Goal: Task Accomplishment & Management: Manage account settings

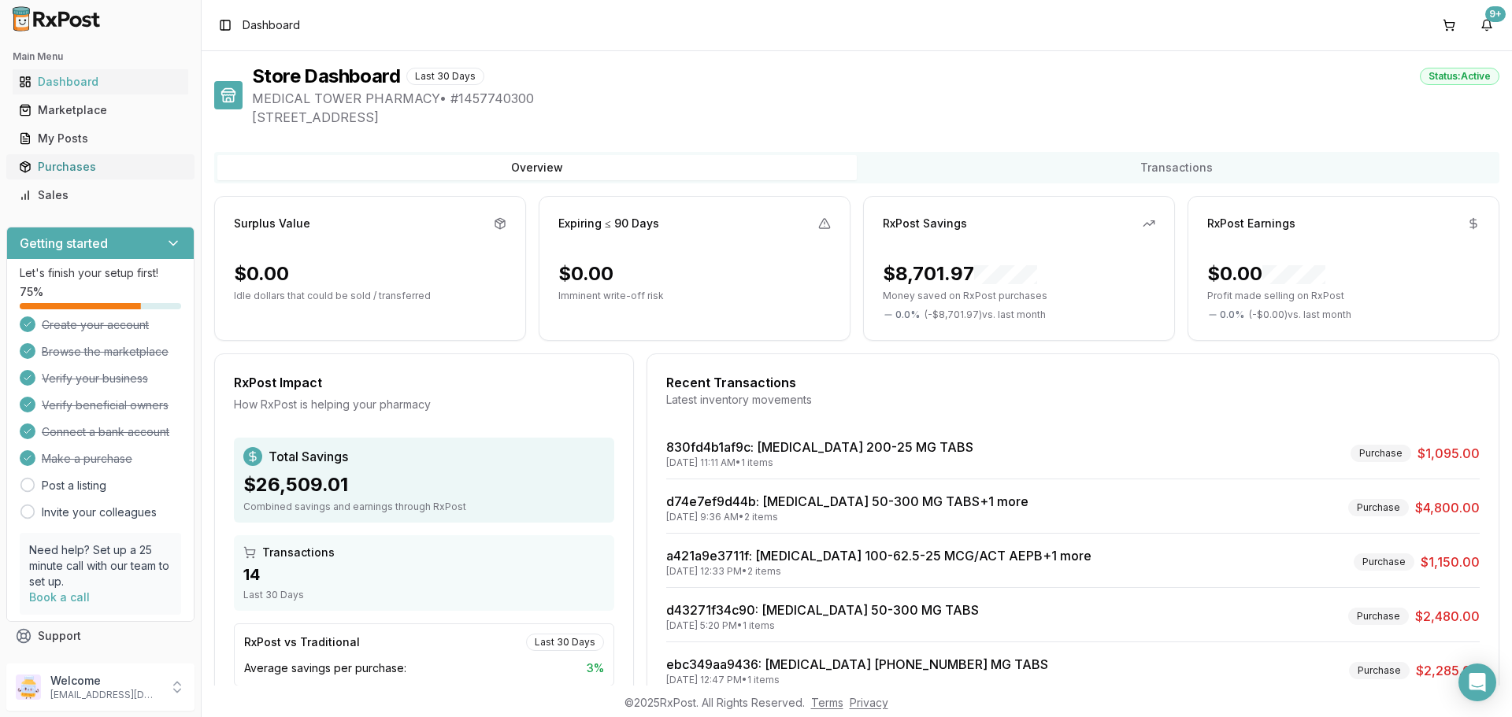
click at [45, 166] on div "Purchases" at bounding box center [100, 167] width 163 height 16
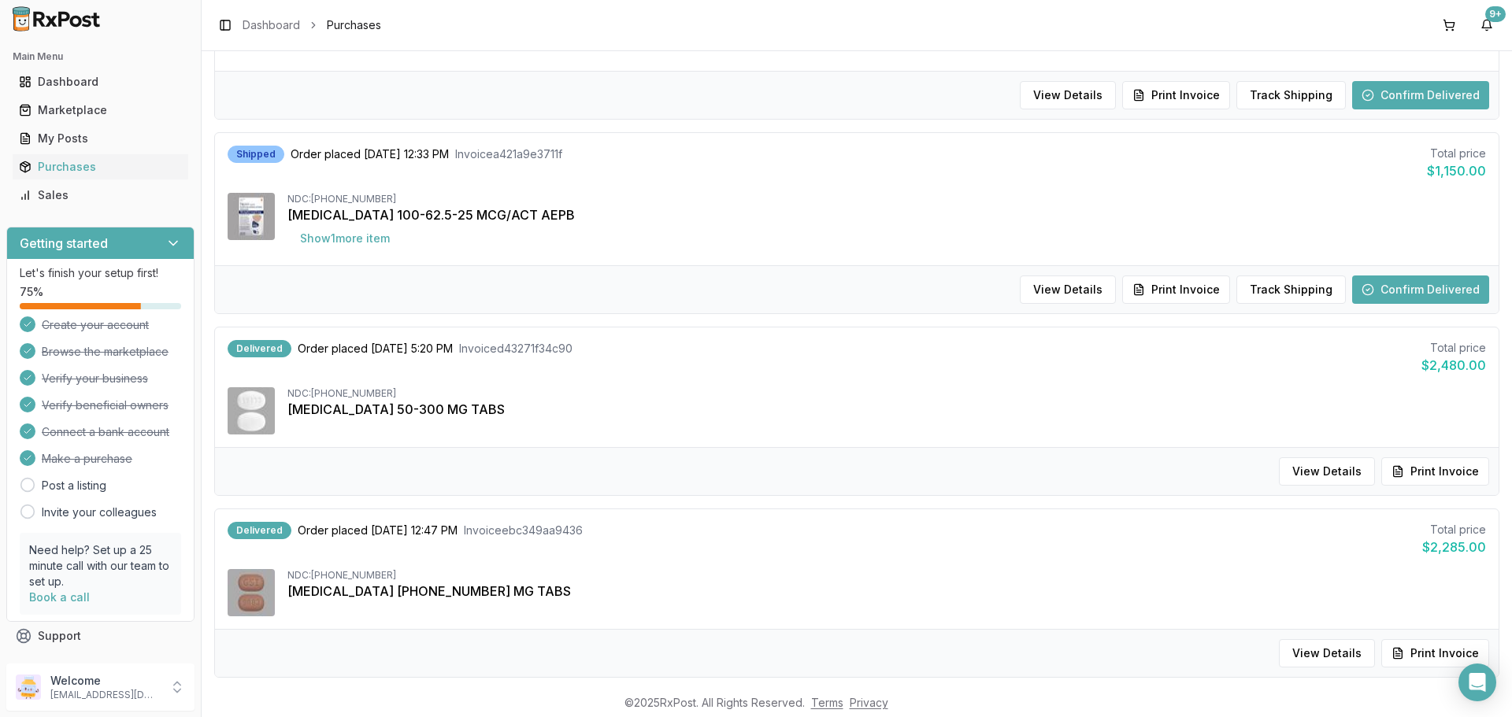
scroll to position [472, 0]
click at [1409, 292] on button "Confirm Delivered" at bounding box center [1420, 289] width 137 height 28
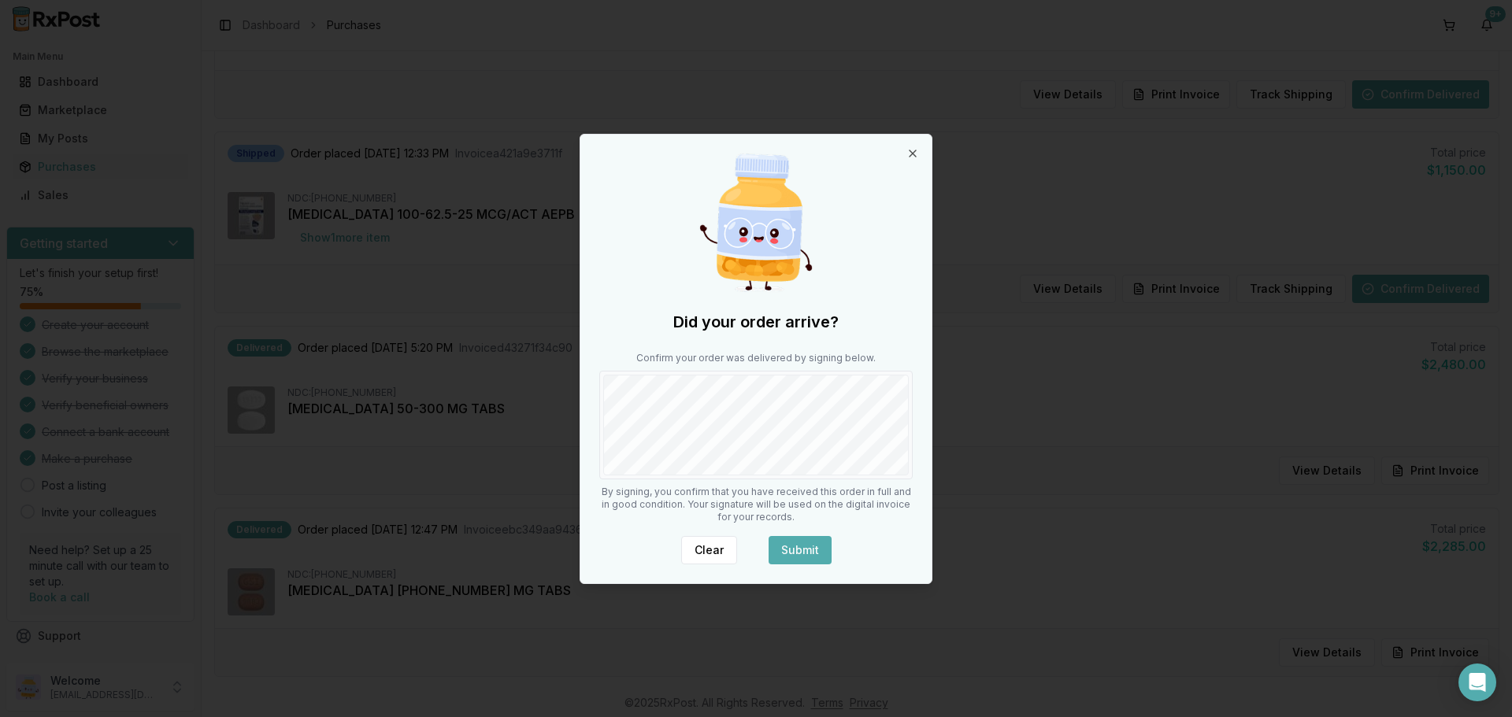
click at [802, 546] on button "Submit" at bounding box center [799, 550] width 63 height 28
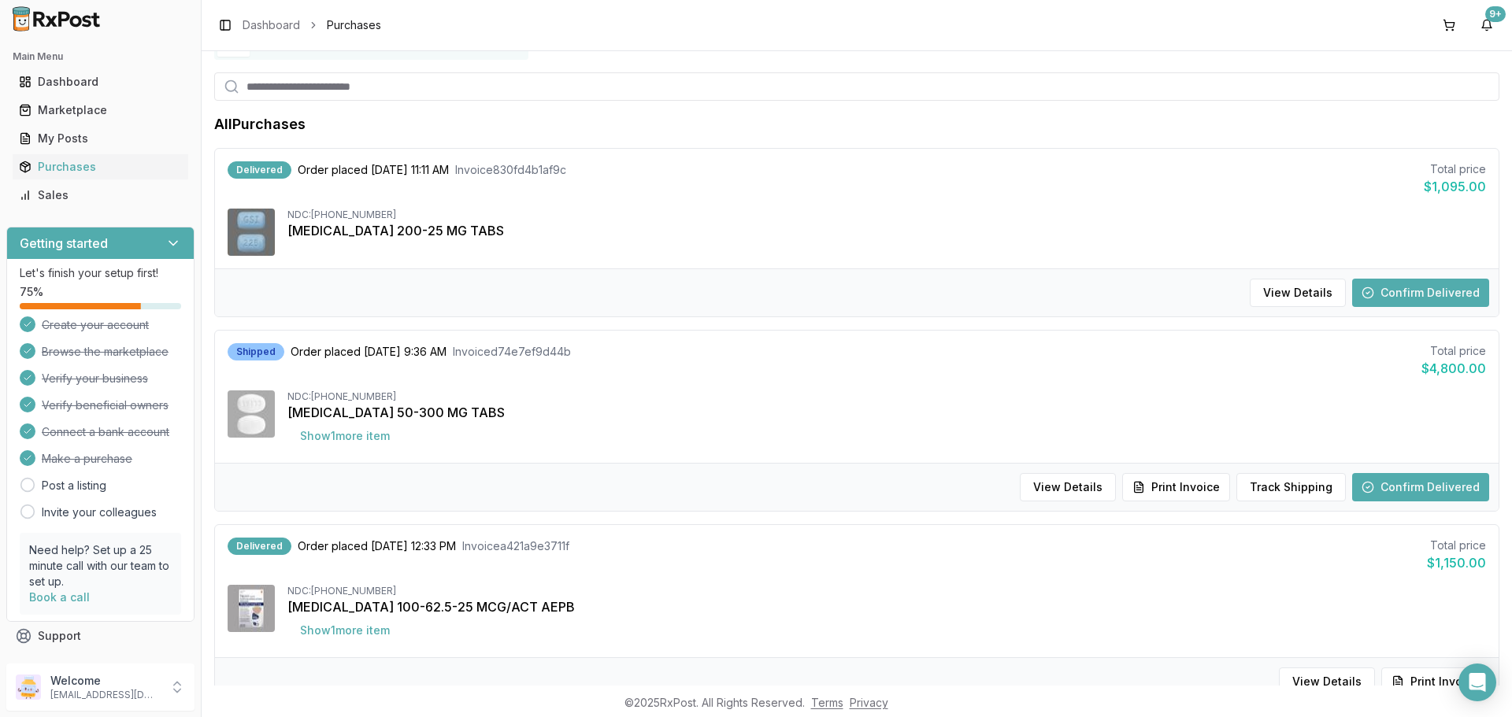
scroll to position [79, 0]
click at [1391, 481] on button "Confirm Delivered" at bounding box center [1420, 488] width 137 height 28
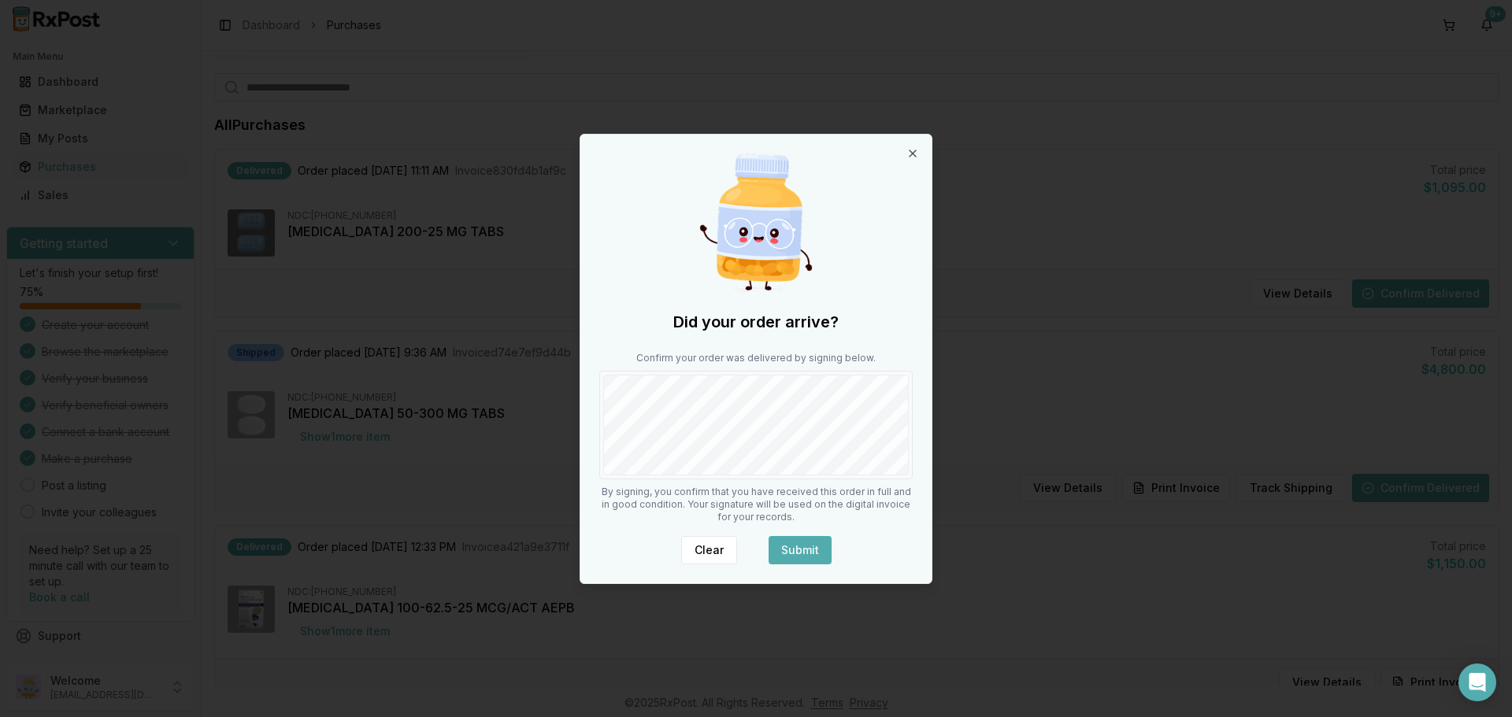
click at [805, 540] on button "Submit" at bounding box center [799, 550] width 63 height 28
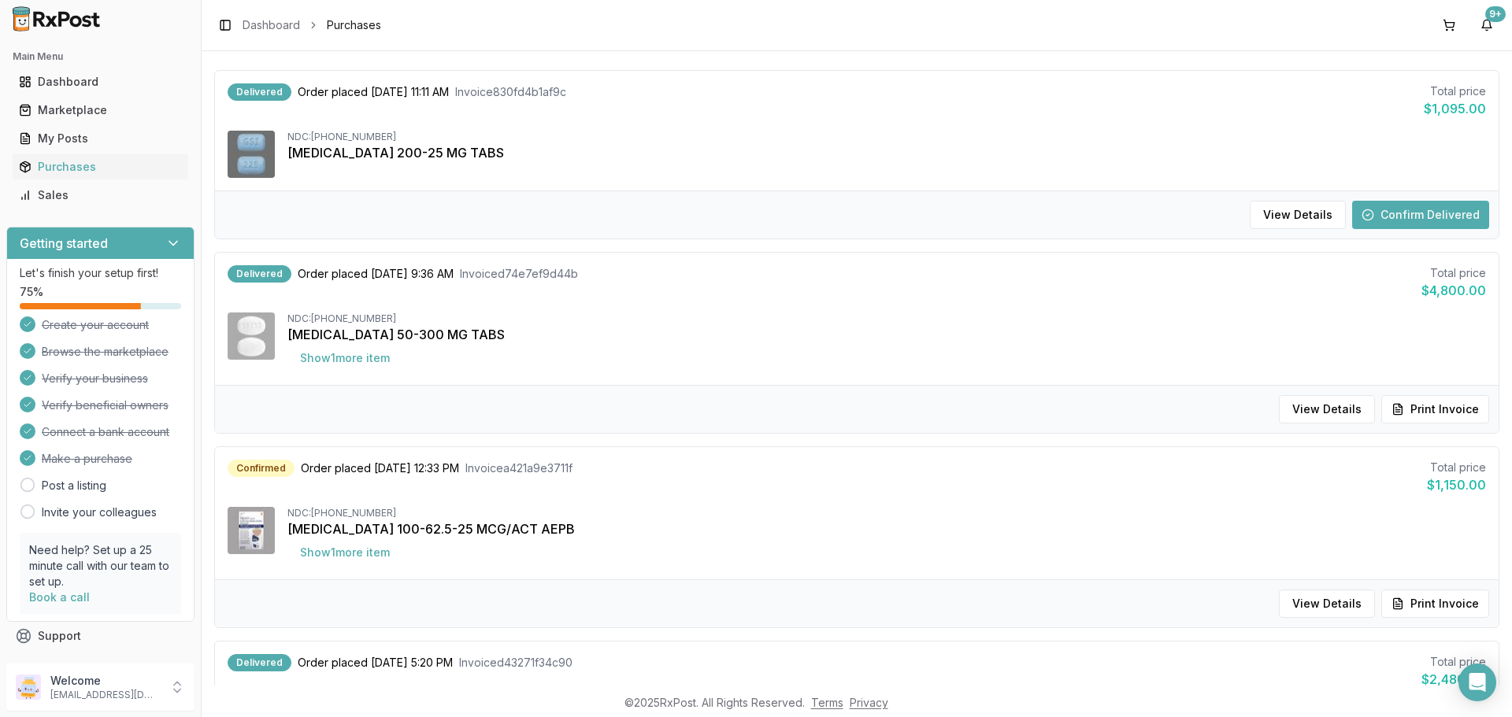
scroll to position [0, 0]
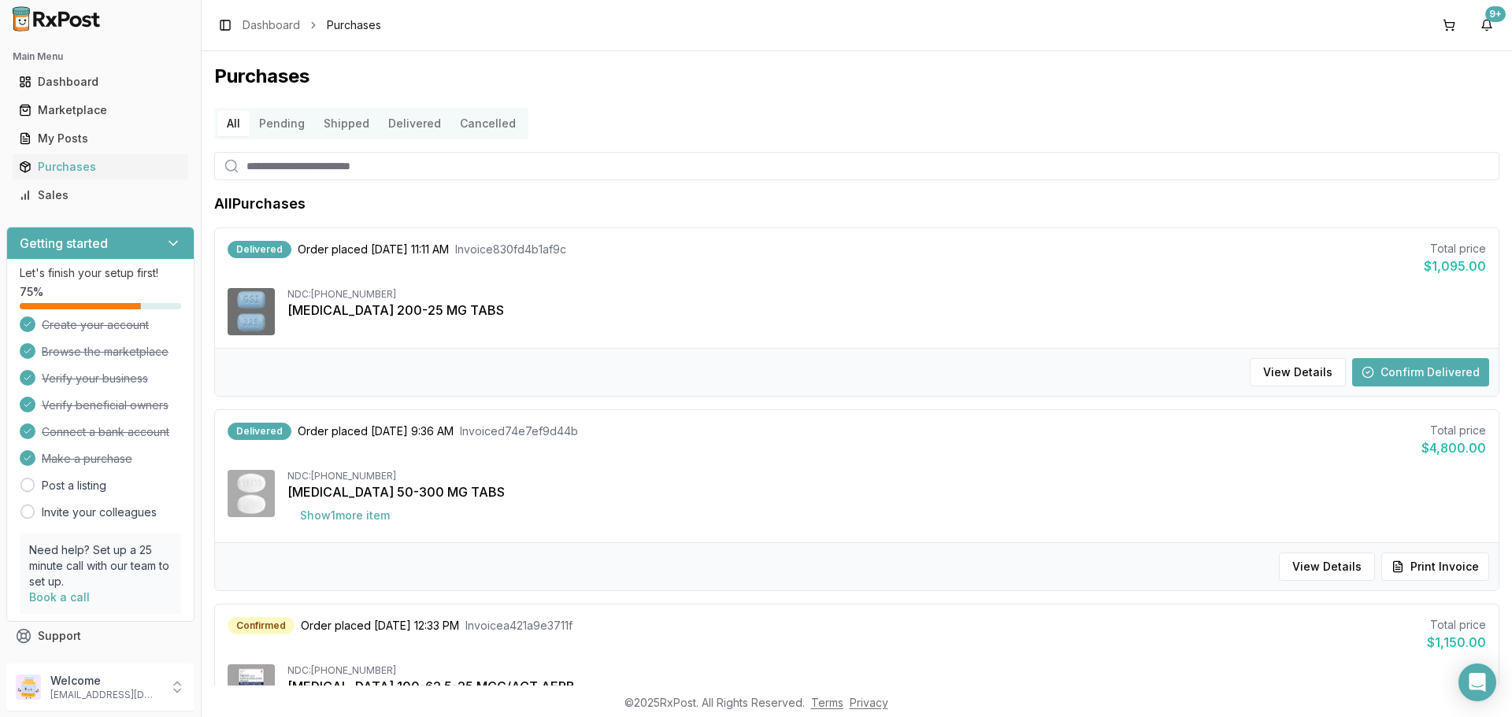
click at [1416, 374] on button "Confirm Delivered" at bounding box center [1420, 372] width 137 height 28
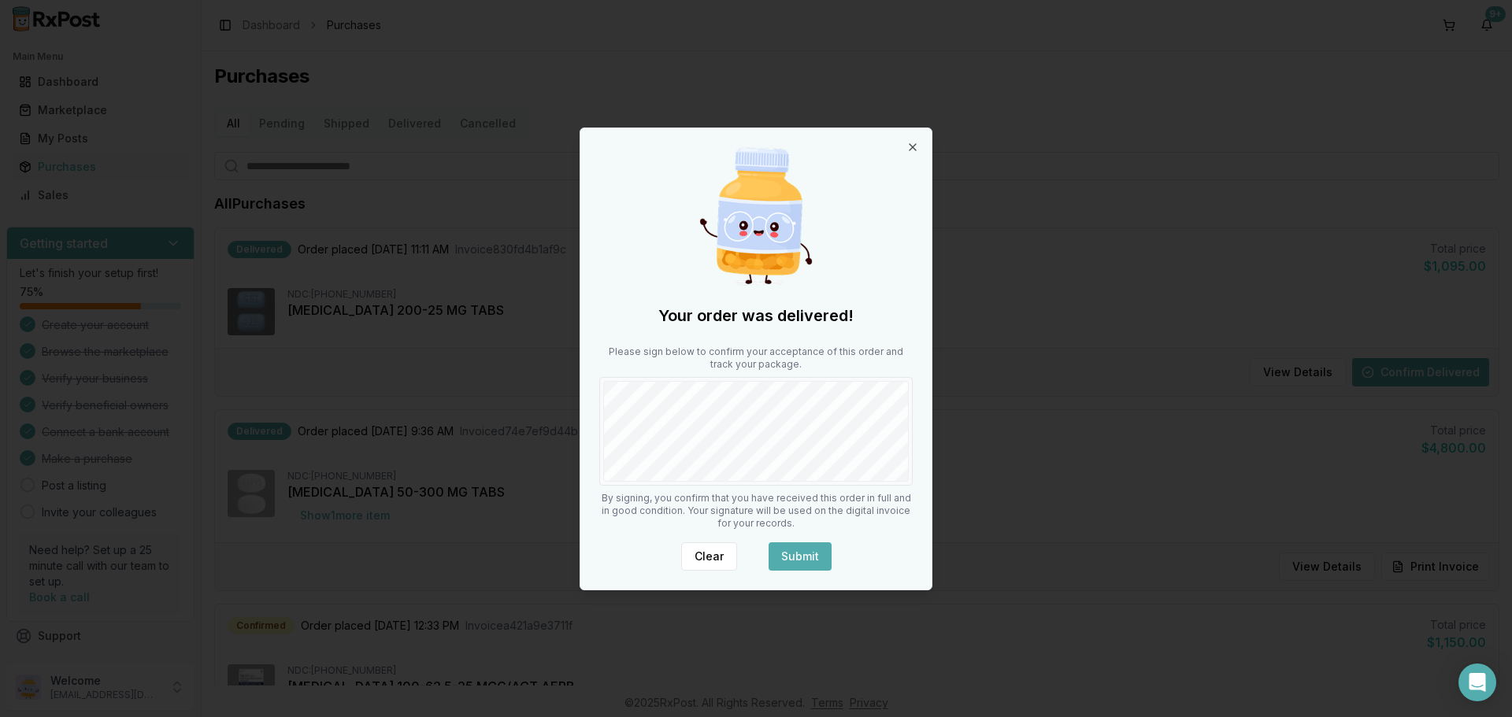
click at [799, 553] on button "Submit" at bounding box center [799, 557] width 63 height 28
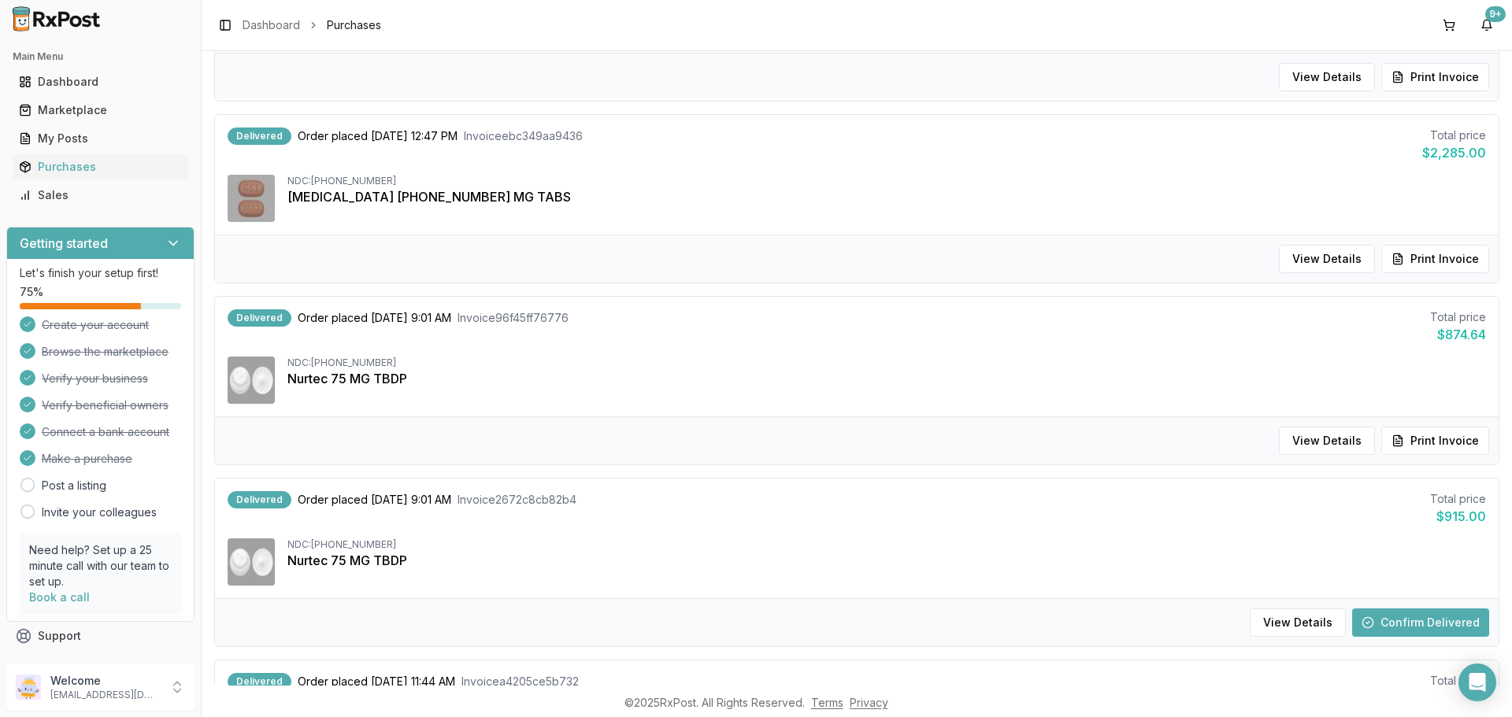
scroll to position [1181, 0]
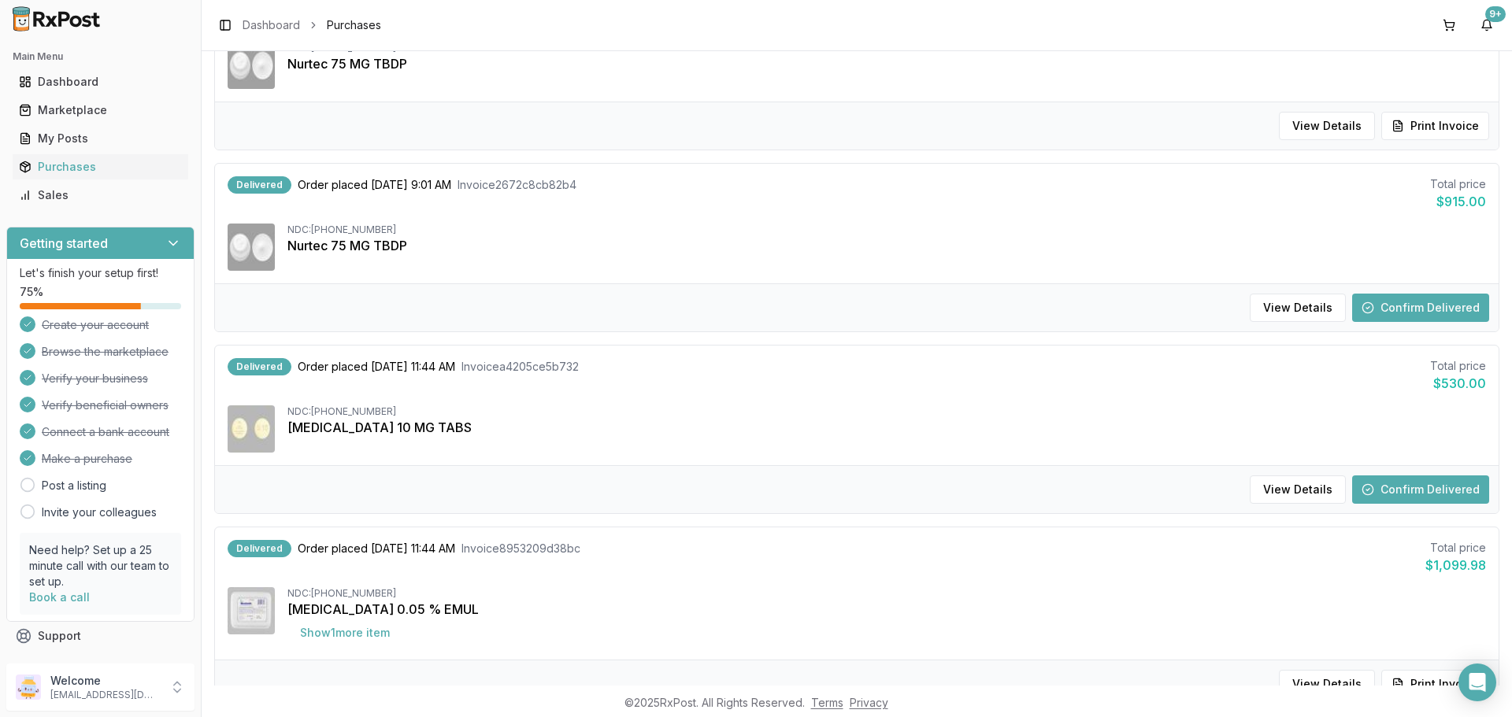
click at [248, 367] on div "Delivered" at bounding box center [260, 366] width 64 height 17
click at [1405, 302] on button "Confirm Delivered" at bounding box center [1420, 308] width 137 height 28
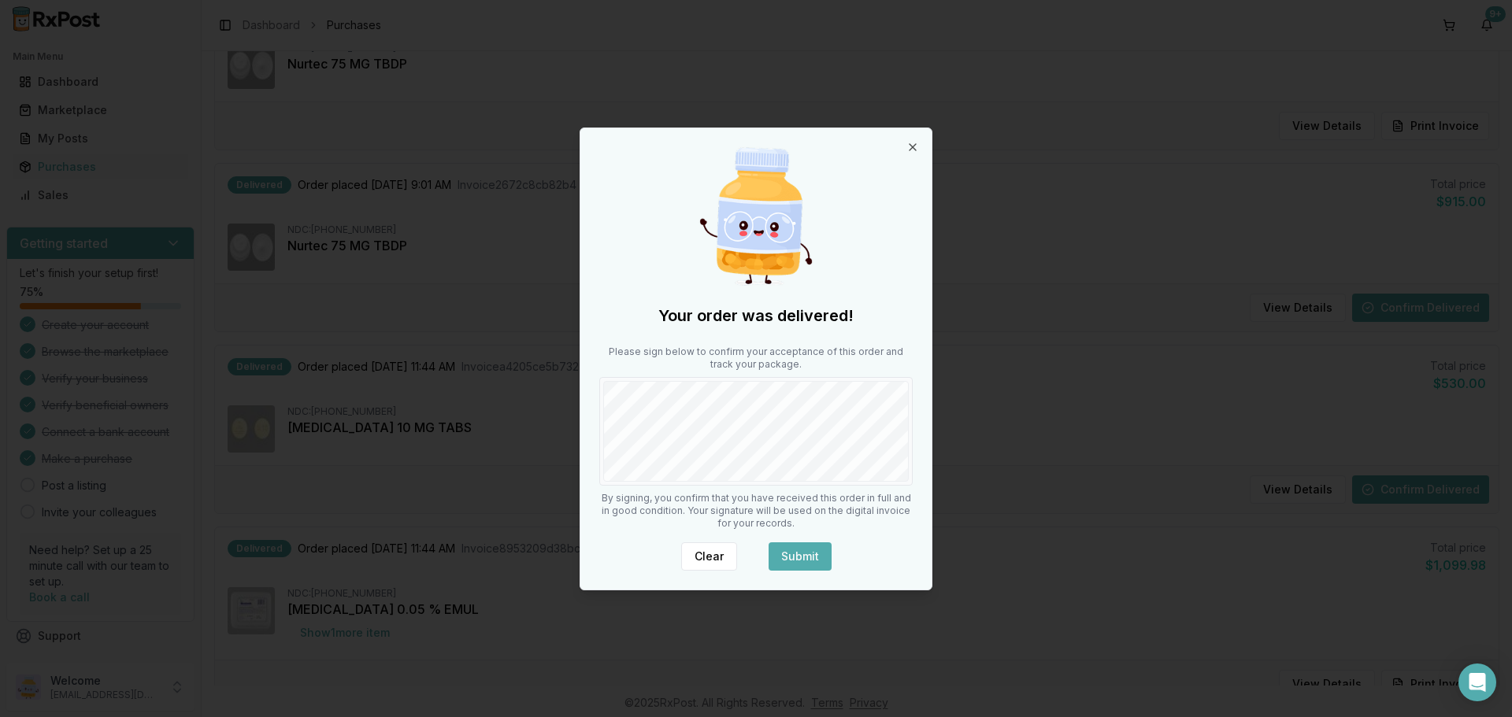
click at [793, 561] on button "Submit" at bounding box center [799, 557] width 63 height 28
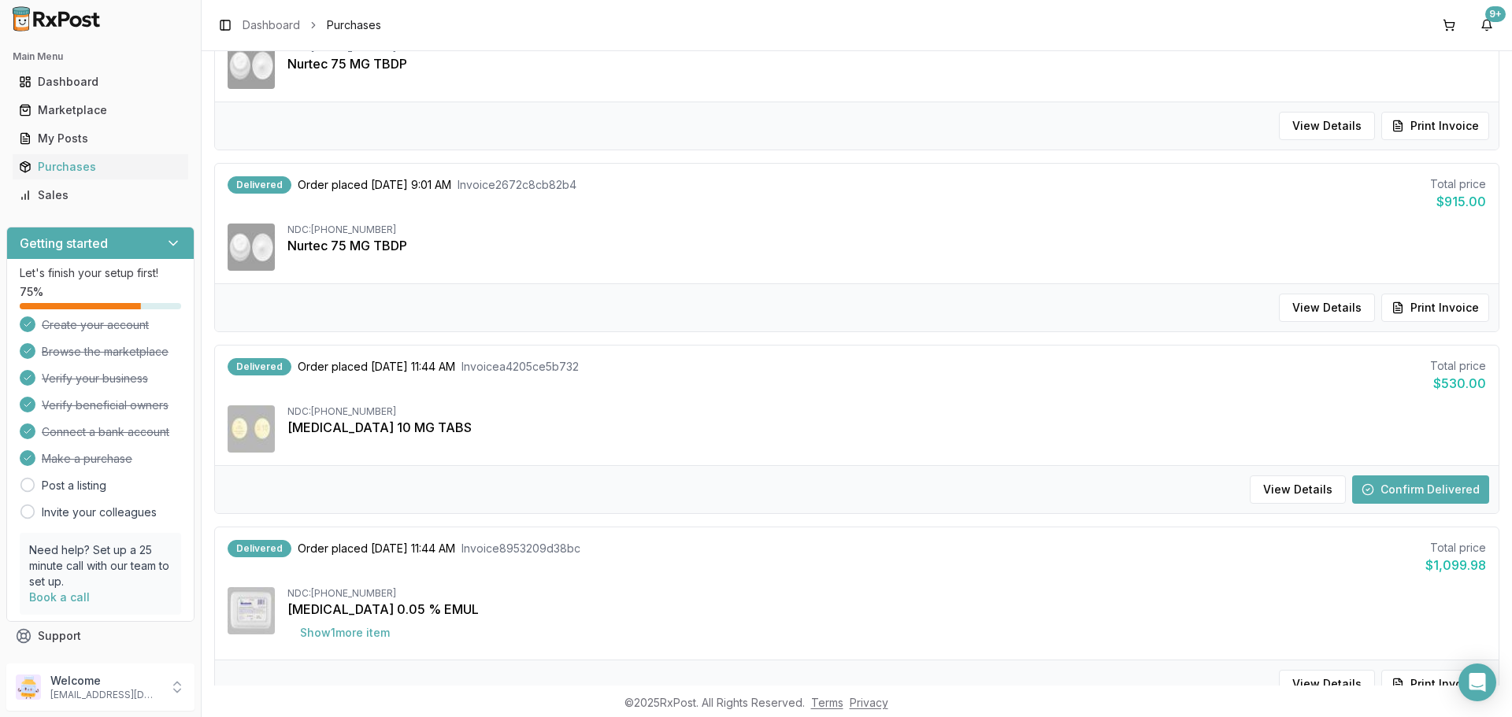
click at [1435, 497] on button "Confirm Delivered" at bounding box center [1420, 490] width 137 height 28
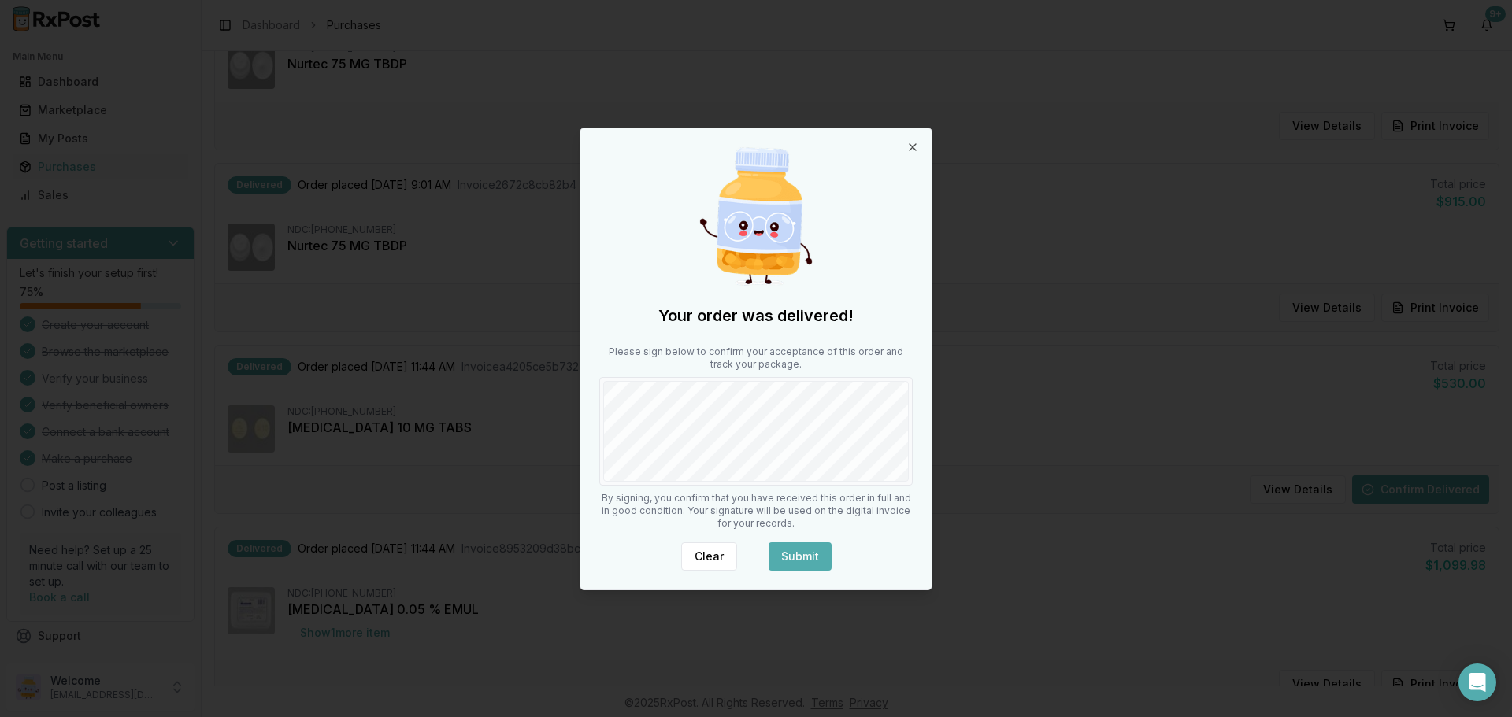
click at [798, 553] on button "Submit" at bounding box center [799, 557] width 63 height 28
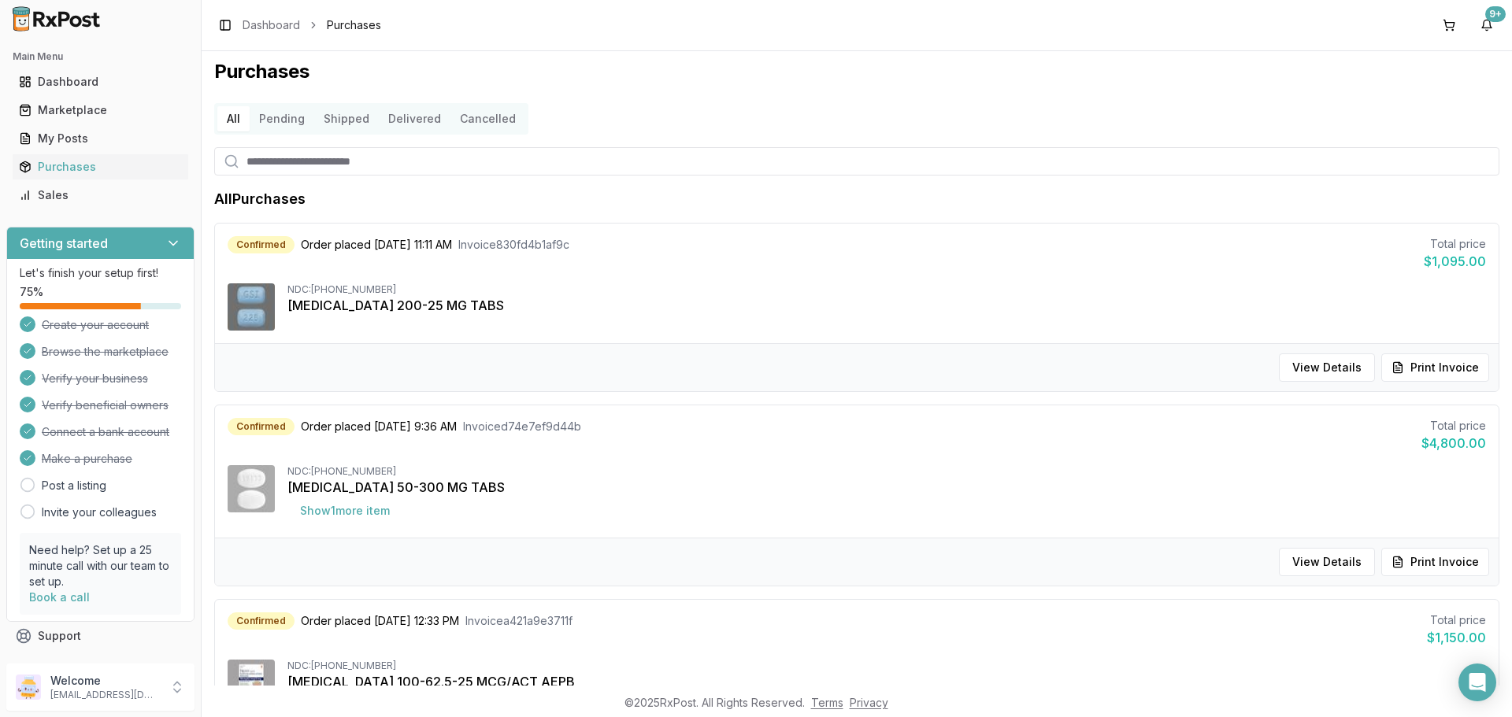
scroll to position [0, 0]
